Goal: Find specific page/section: Find specific page/section

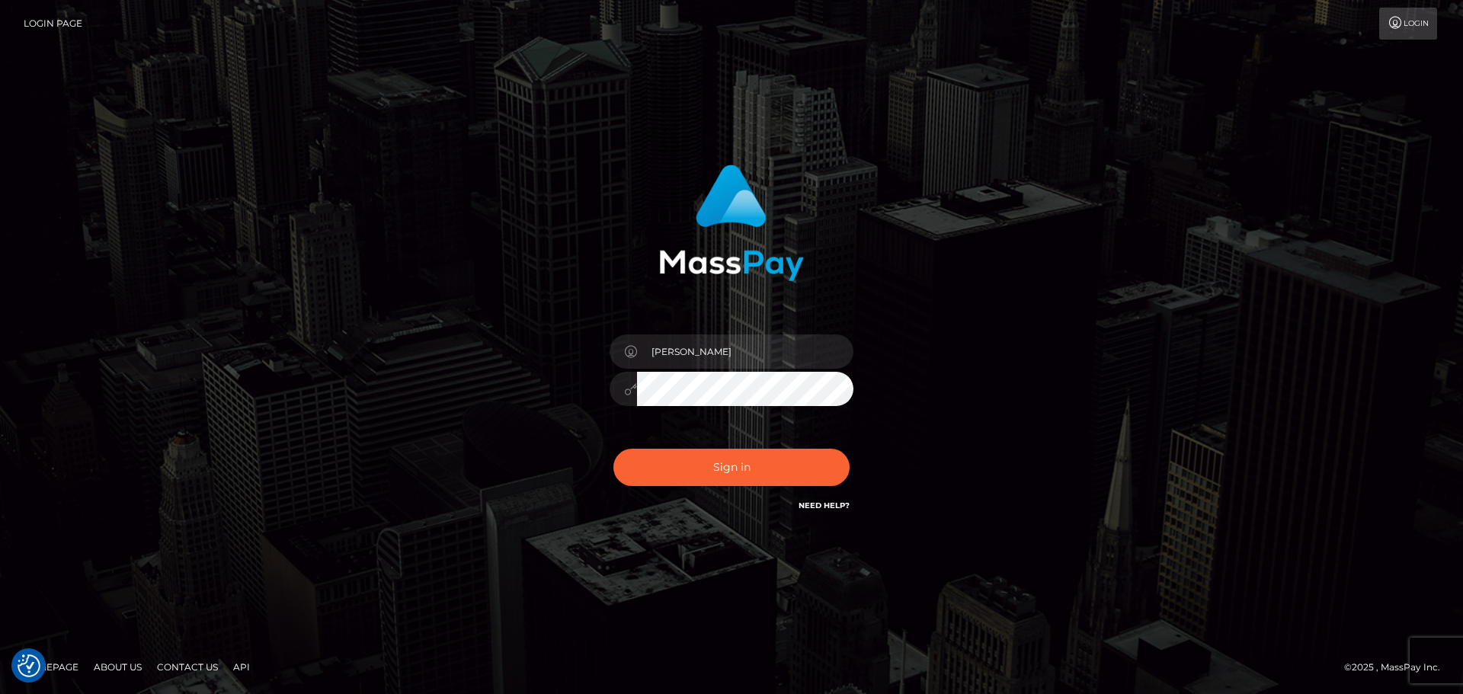
click at [706, 456] on button "Sign in" at bounding box center [731, 467] width 236 height 37
type input "Yassine Slimene"
click at [706, 456] on button "Sign in" at bounding box center [731, 467] width 236 height 37
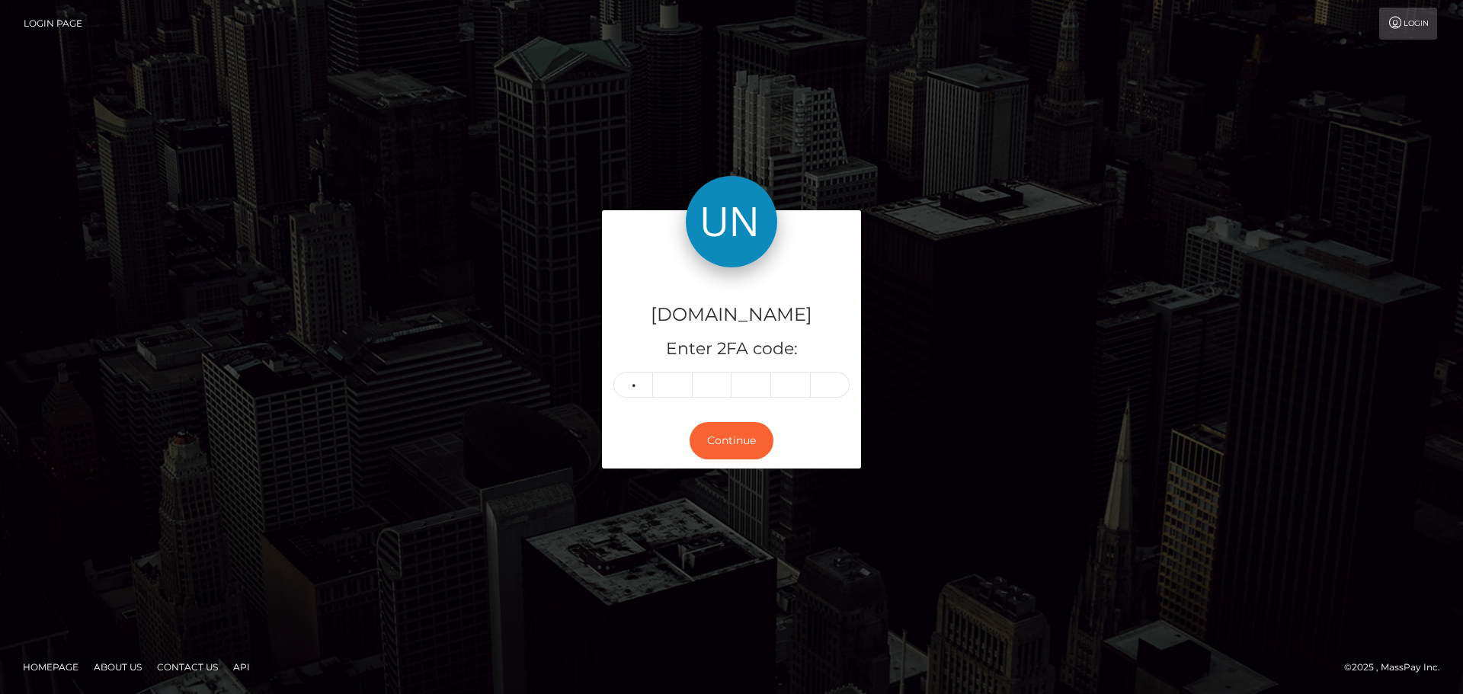
type input "0"
type input "7"
type input "8"
type input "5"
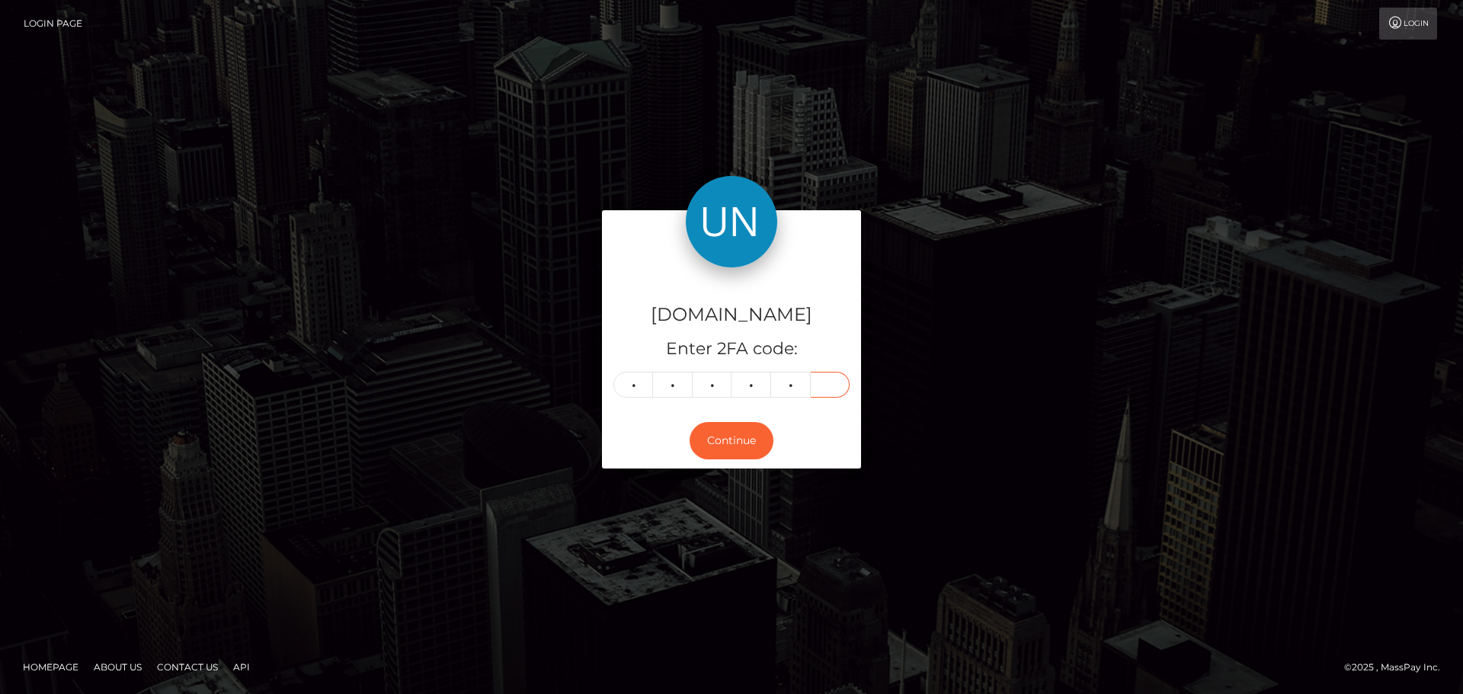
type input "1"
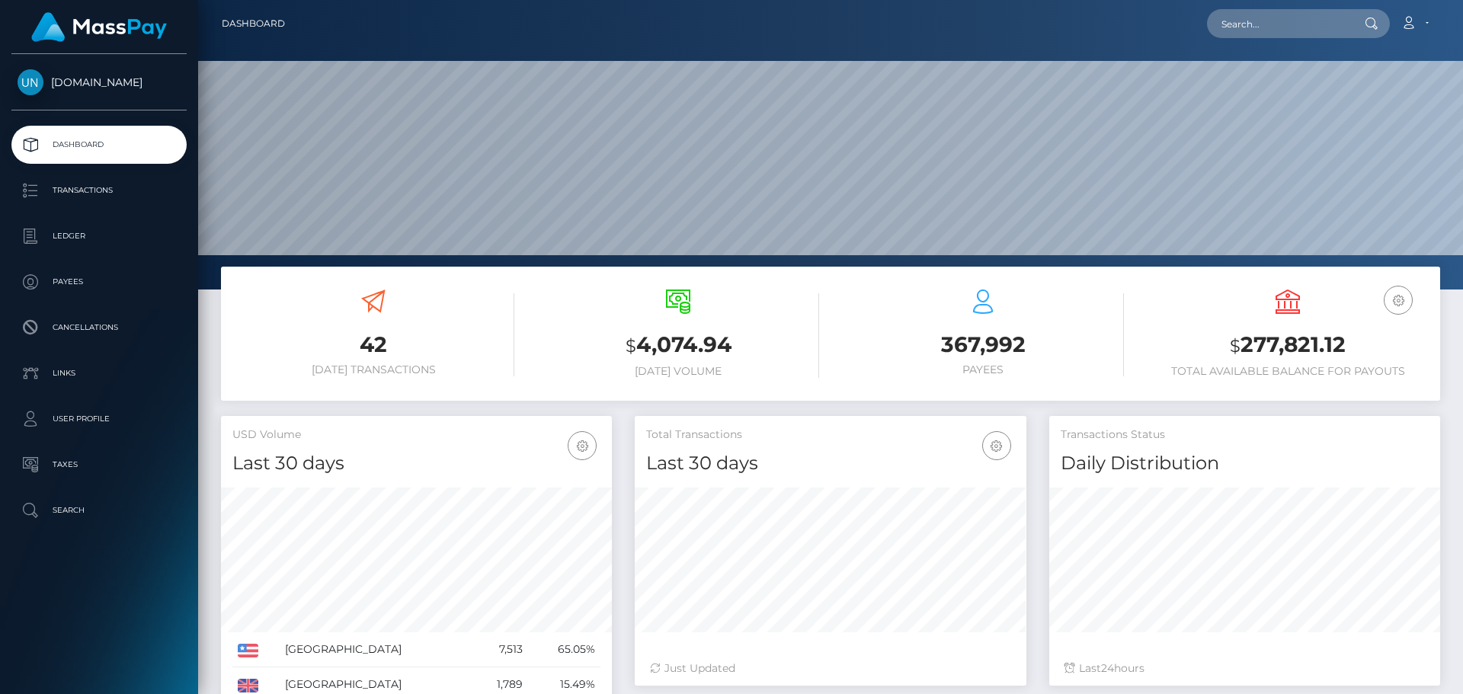
scroll to position [270, 392]
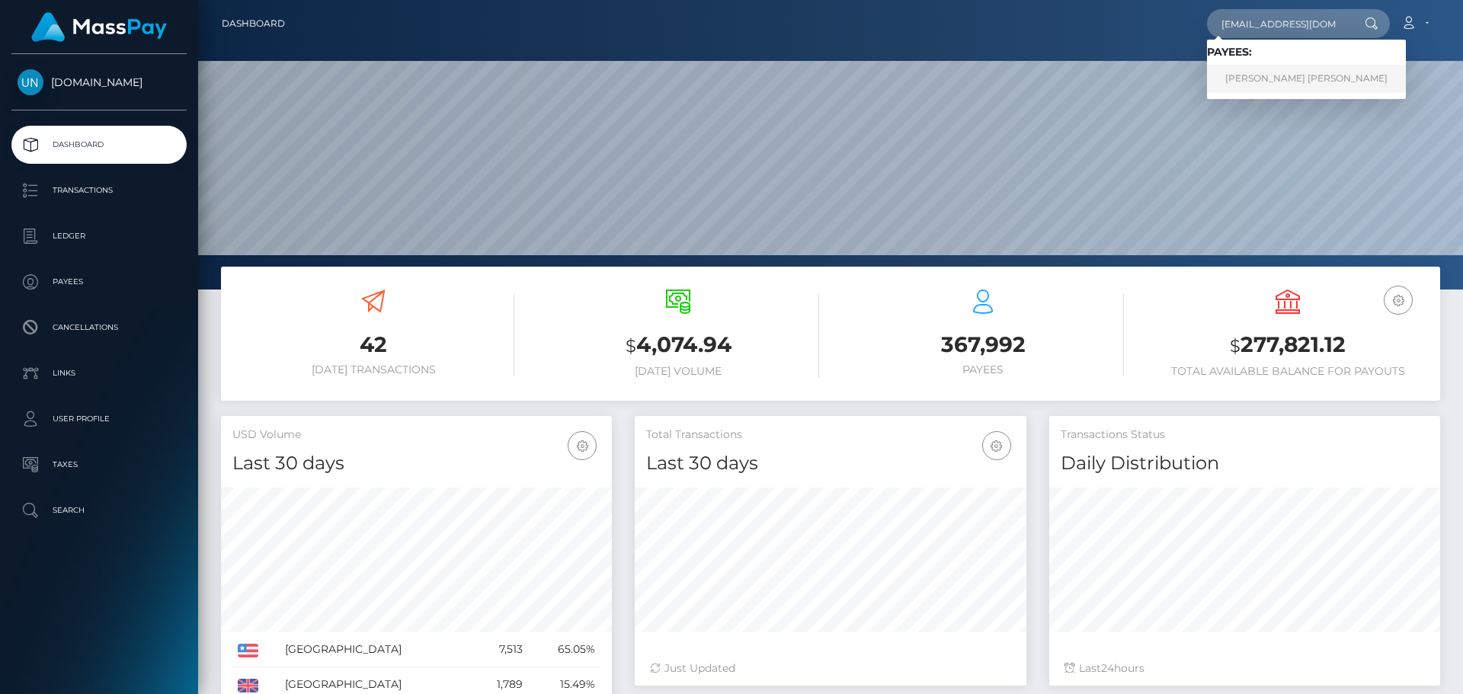
type input "sr.bicholoco@gmail.com"
click at [1257, 70] on link "NATASHA MARIE SANCHEZ NIEVES" at bounding box center [1306, 79] width 199 height 28
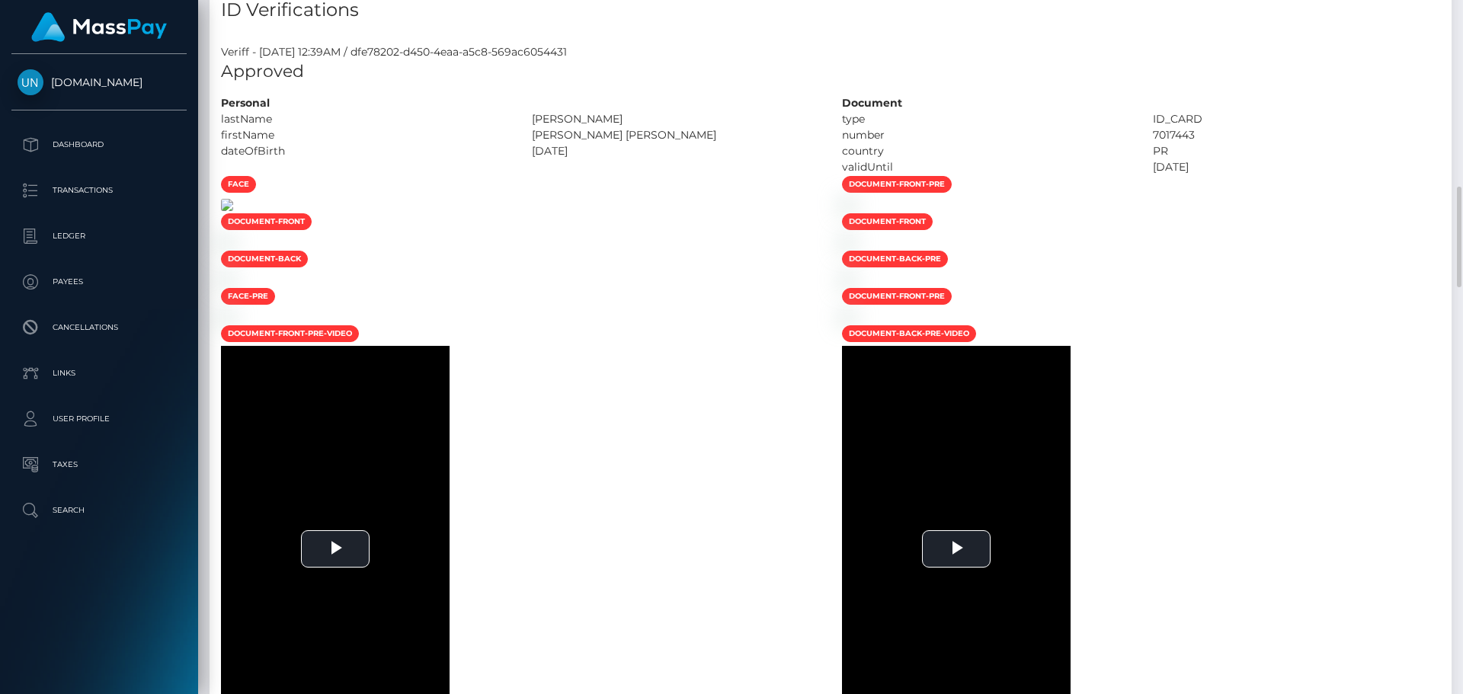
scroll to position [838, 0]
